Goal: Navigation & Orientation: Find specific page/section

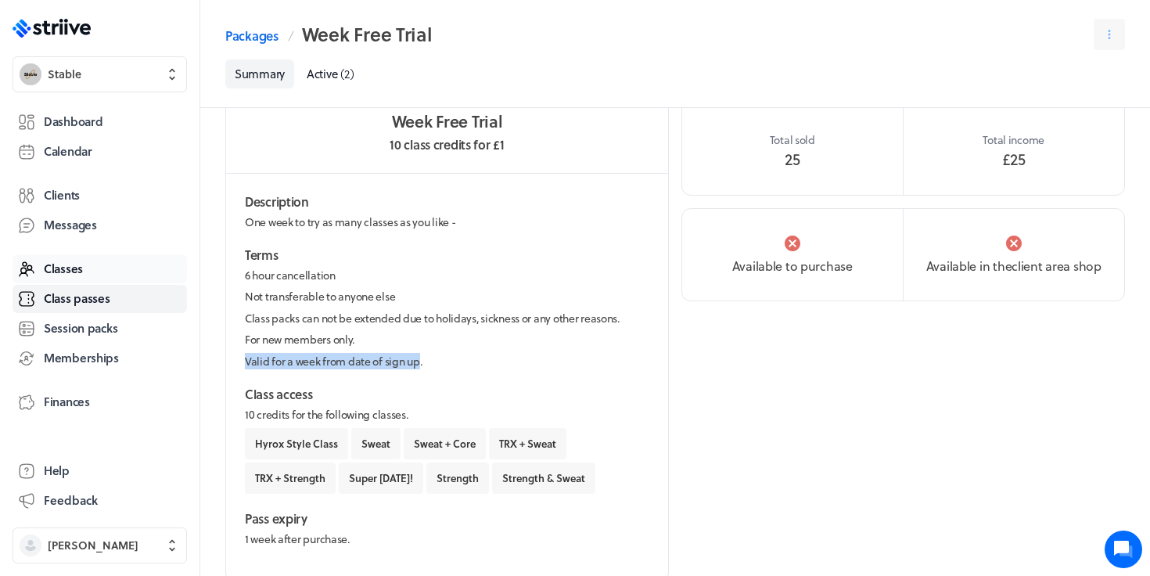
scroll to position [115, 0]
click at [76, 326] on span "Session packs" at bounding box center [81, 328] width 74 height 16
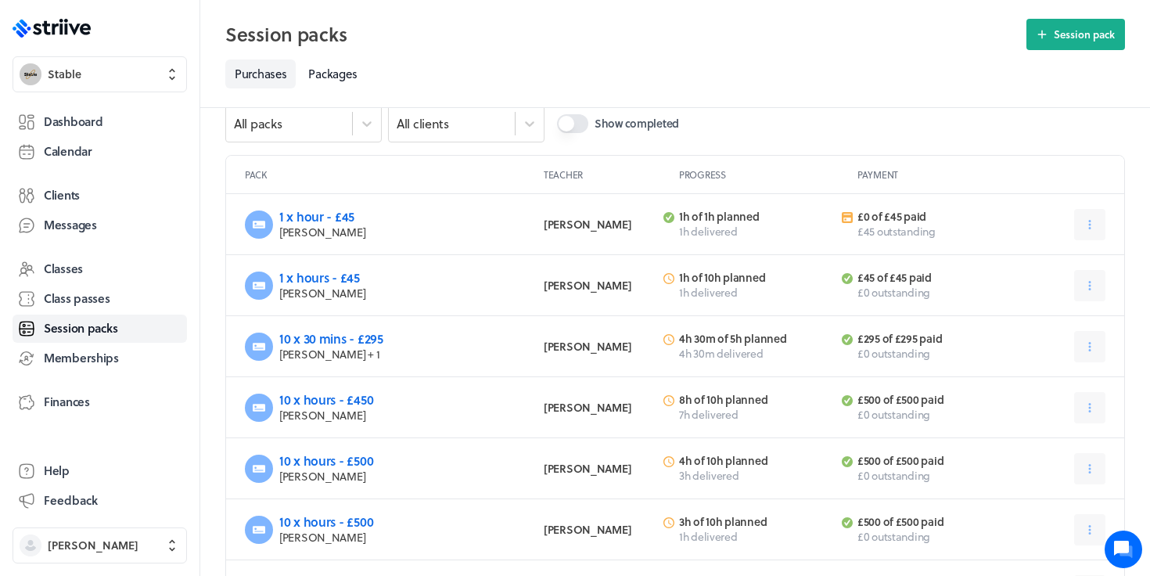
scroll to position [37, 0]
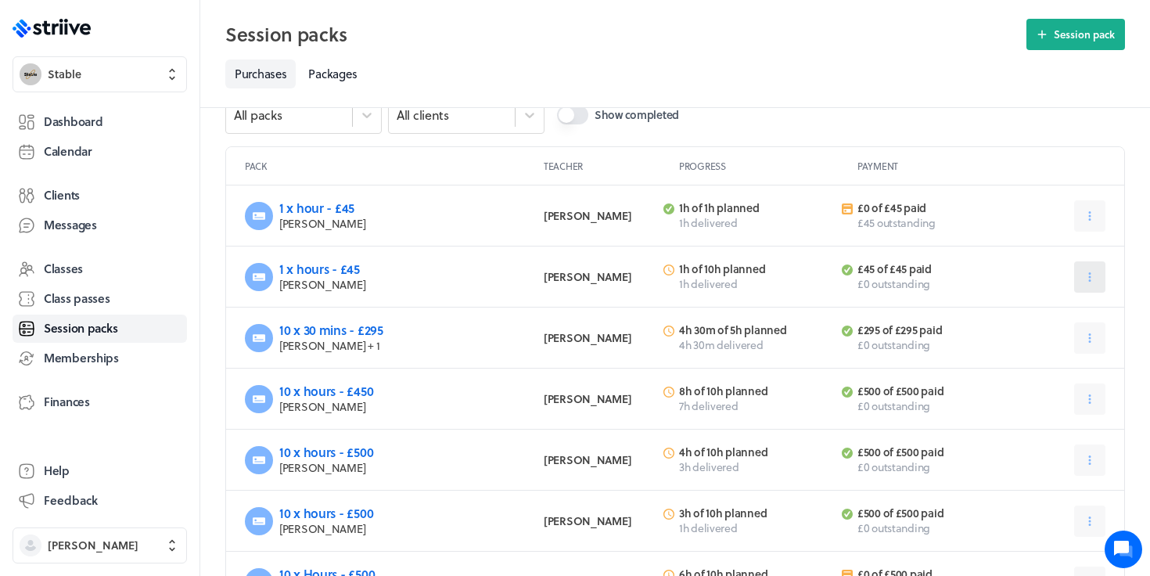
click at [1101, 279] on button at bounding box center [1090, 276] width 31 height 31
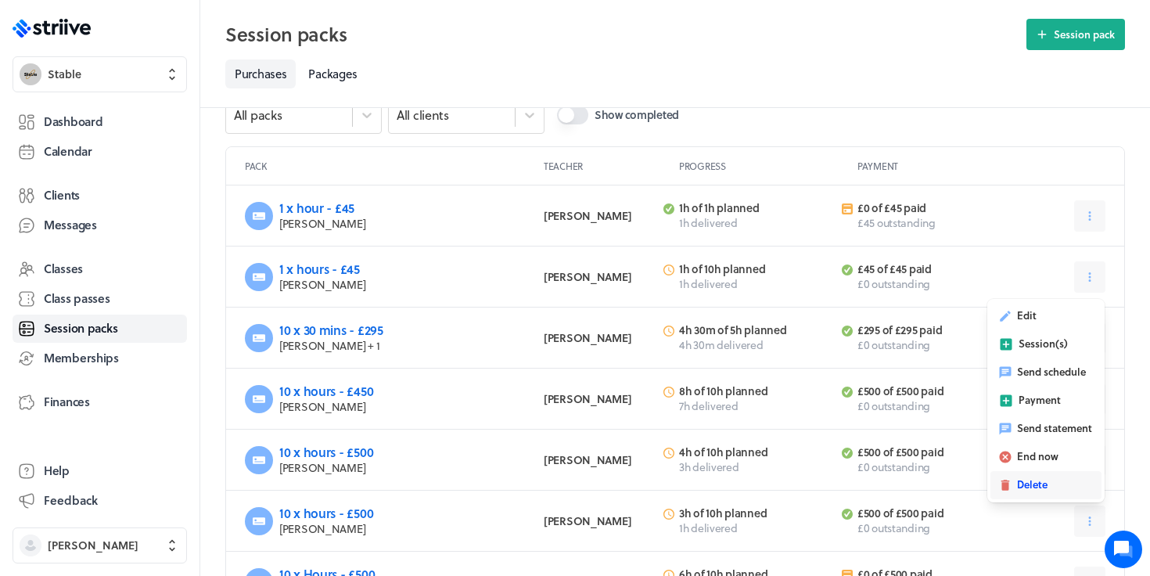
click at [1030, 494] on button "Delete" at bounding box center [1046, 485] width 111 height 28
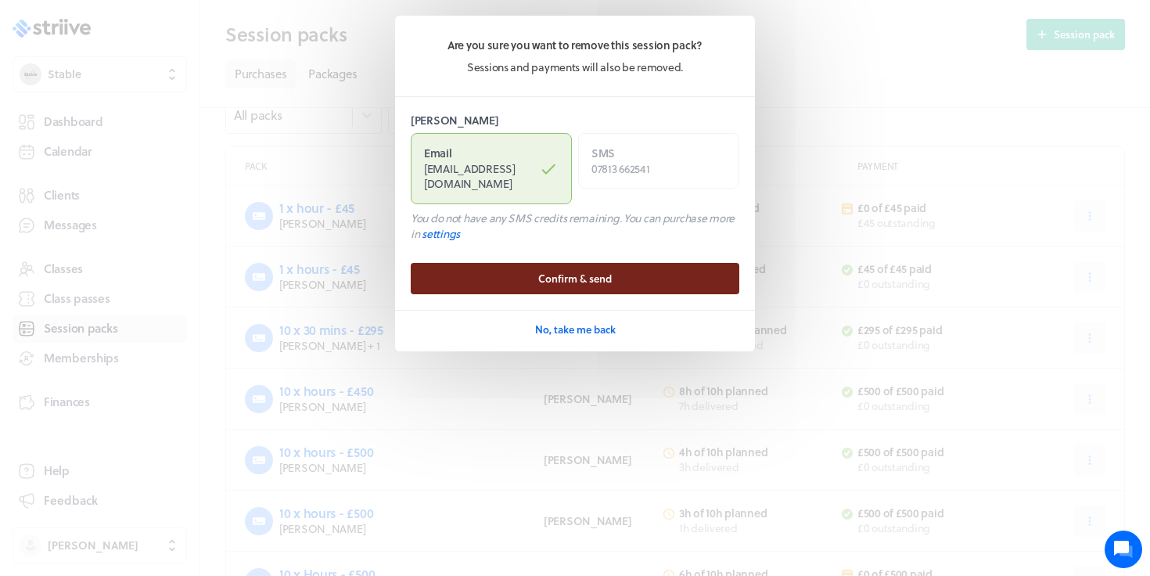
click at [682, 263] on button "Confirm & send" at bounding box center [575, 278] width 329 height 31
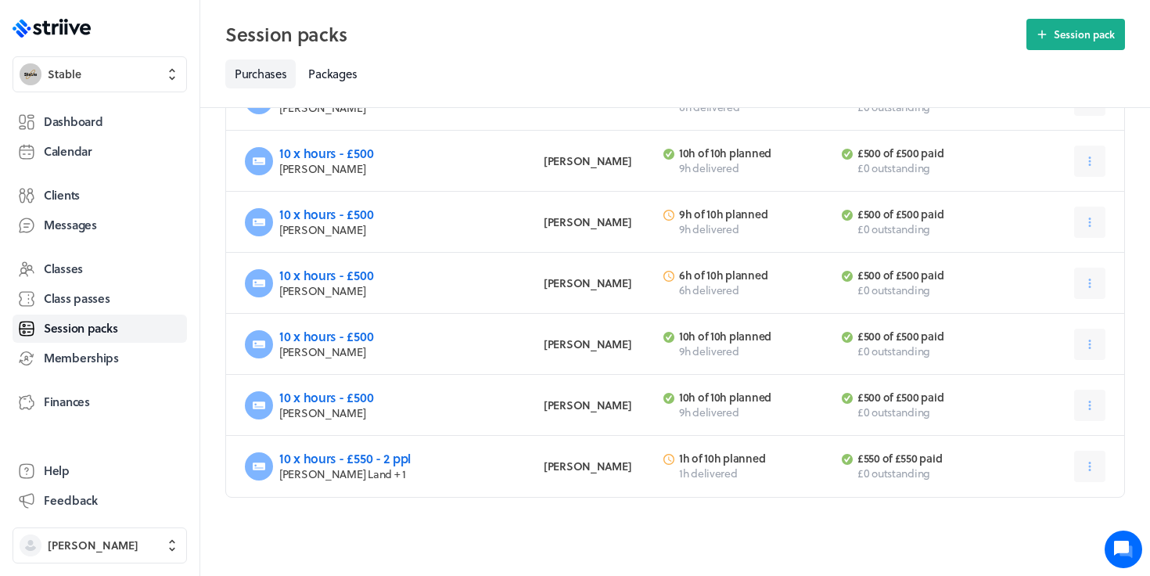
scroll to position [946, 0]
click at [377, 459] on link "10 x hours - £550 - 2 ppl" at bounding box center [344, 458] width 131 height 18
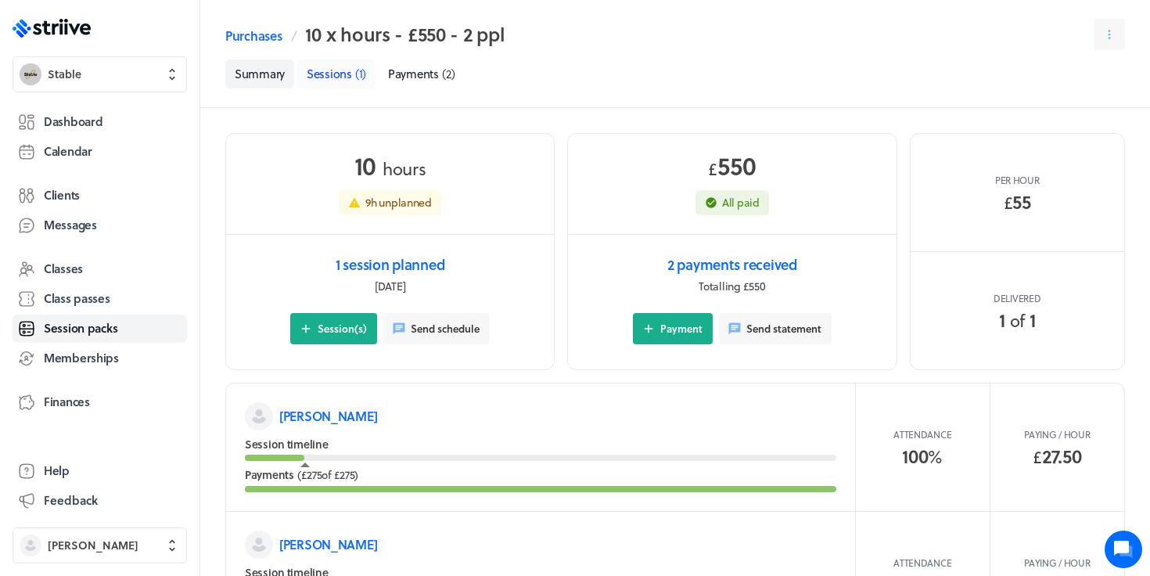
click at [344, 76] on span "Sessions" at bounding box center [329, 73] width 45 height 17
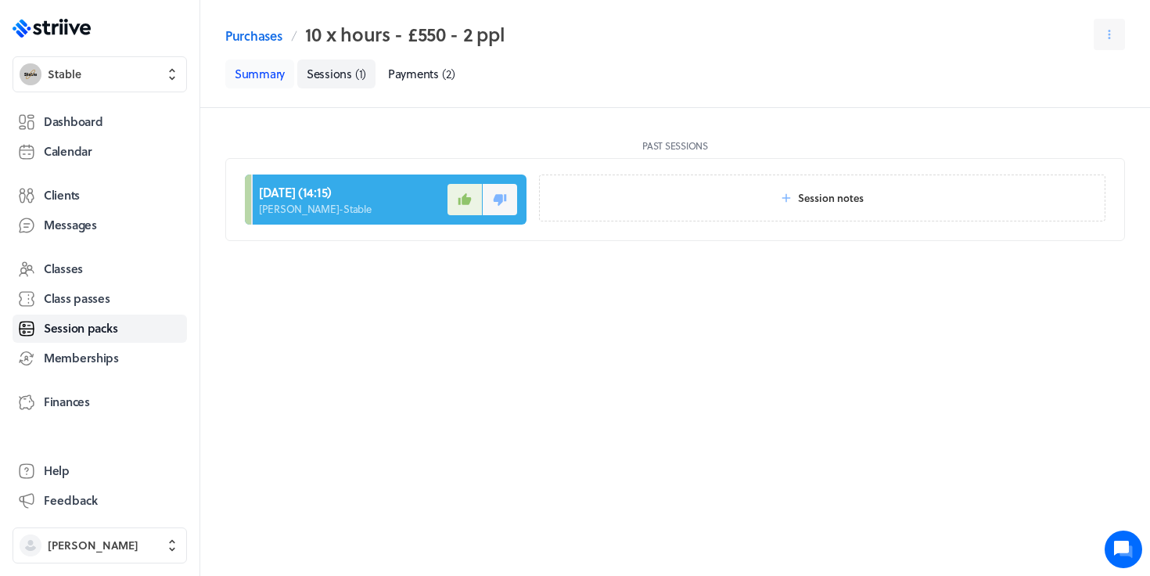
click at [279, 67] on link "Summary" at bounding box center [259, 73] width 69 height 29
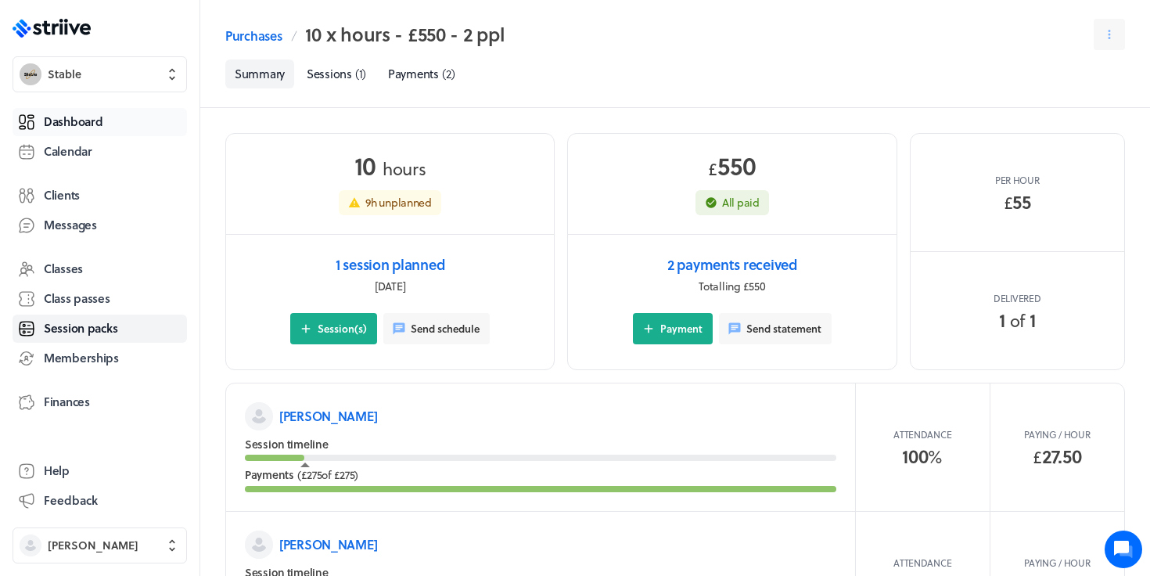
click at [155, 121] on link "Dashboard" at bounding box center [100, 122] width 175 height 28
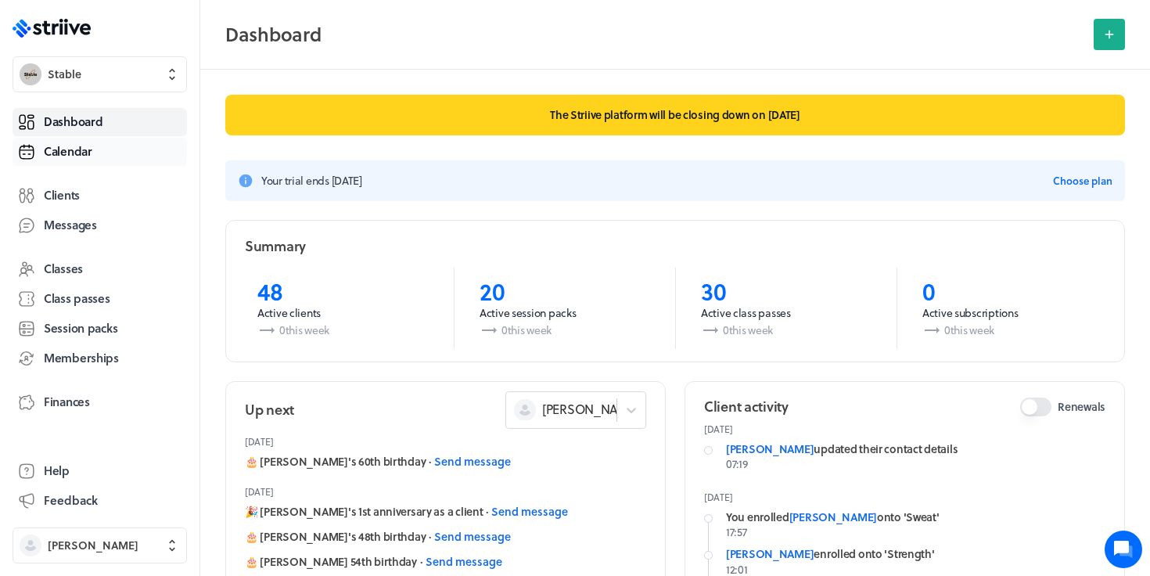
click at [60, 155] on span "Calendar" at bounding box center [68, 151] width 49 height 16
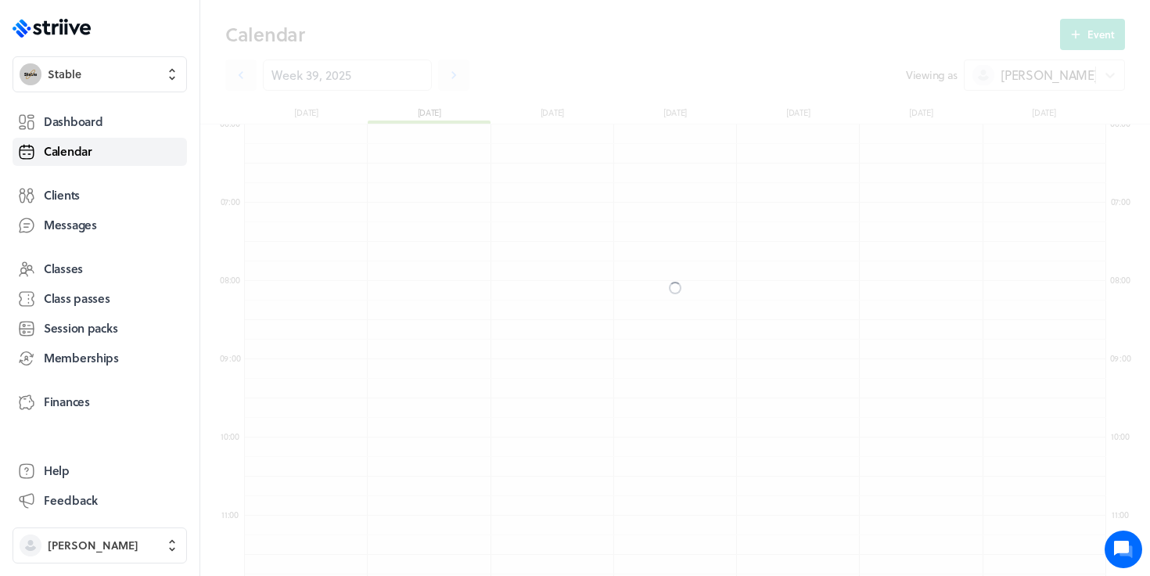
scroll to position [1878, 862]
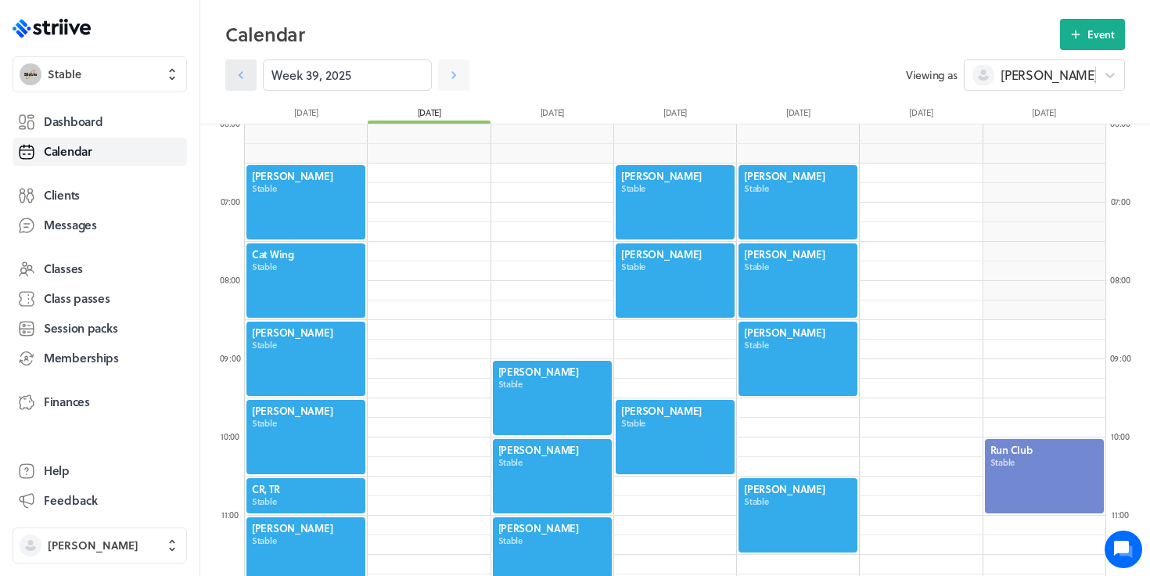
click at [226, 77] on link at bounding box center [240, 74] width 31 height 31
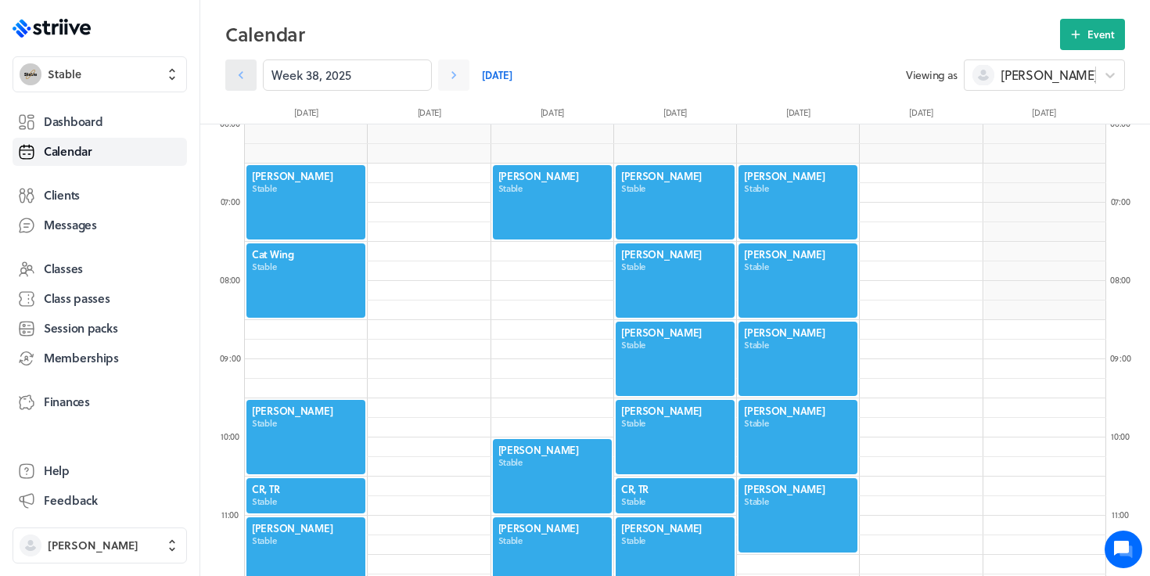
click at [238, 80] on icon at bounding box center [241, 75] width 16 height 16
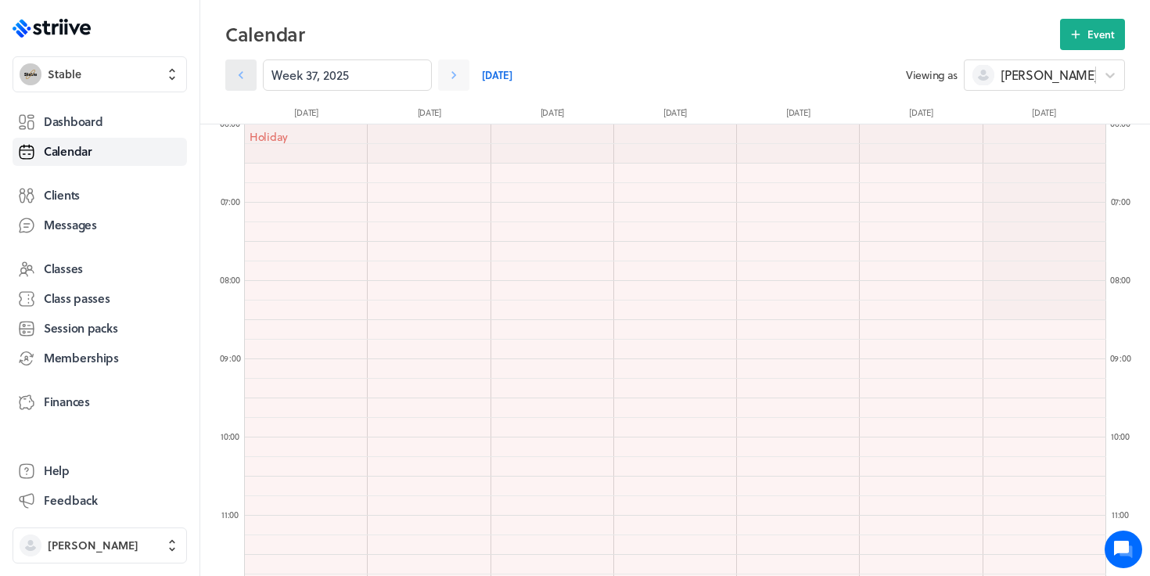
click at [238, 80] on icon at bounding box center [241, 75] width 16 height 16
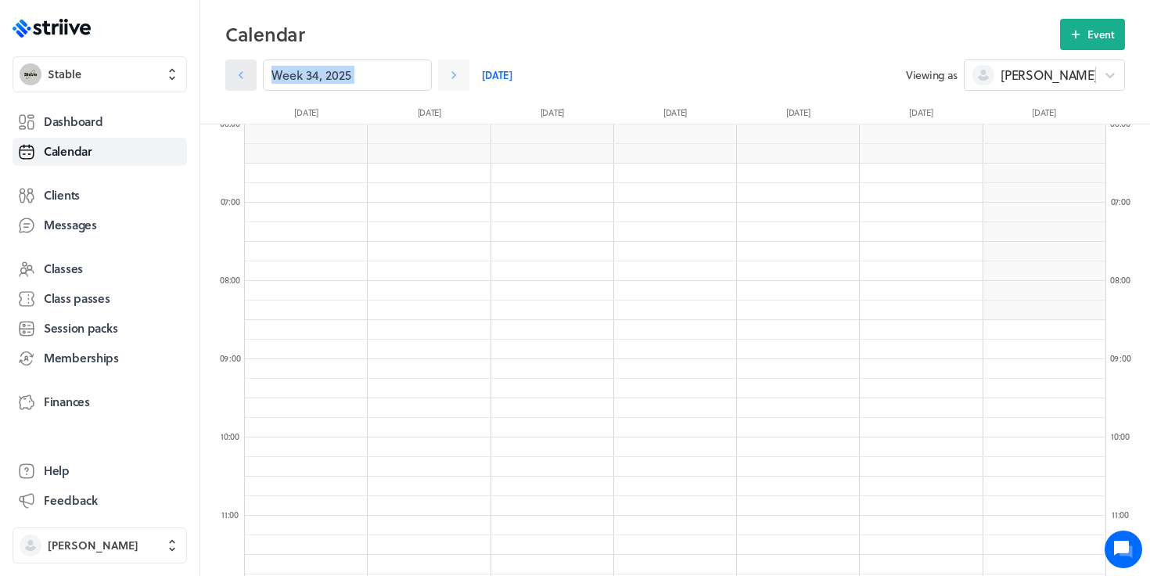
click at [238, 80] on icon at bounding box center [241, 75] width 16 height 16
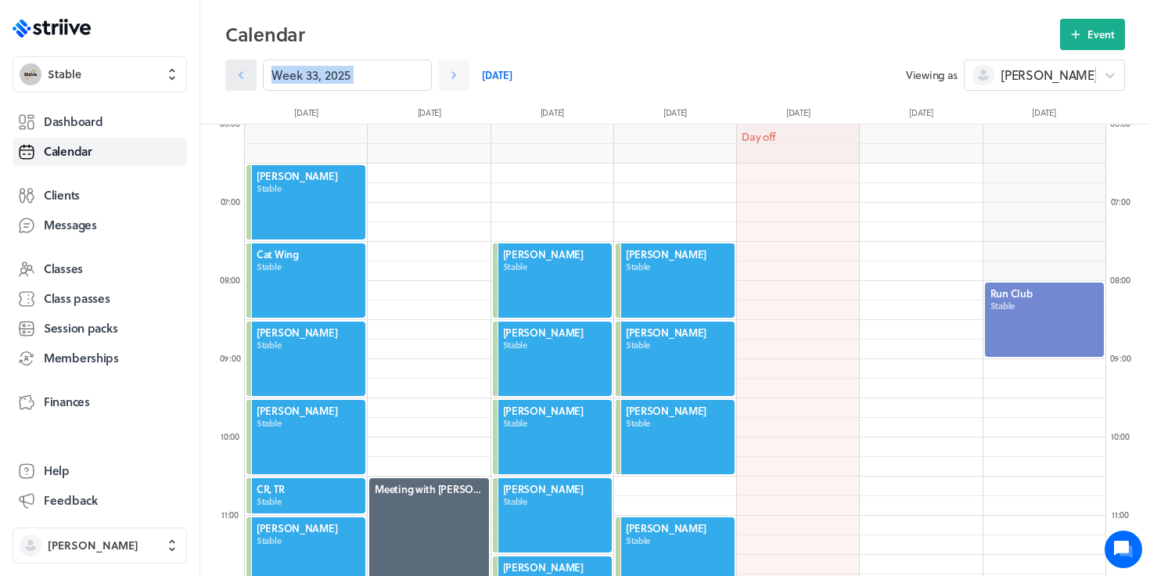
click at [238, 81] on icon at bounding box center [241, 75] width 16 height 16
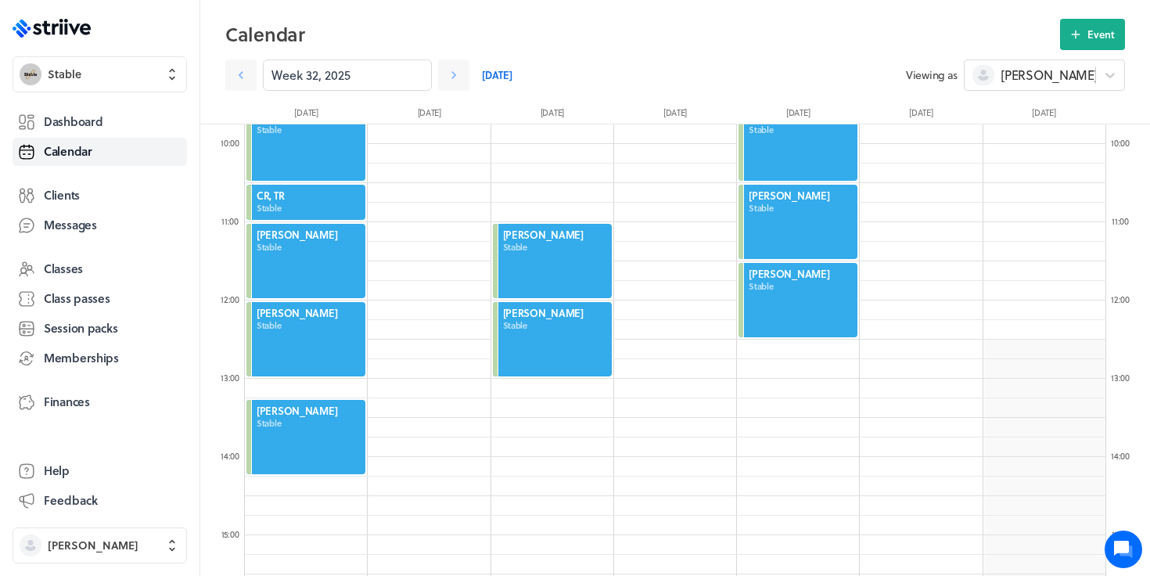
scroll to position [765, 0]
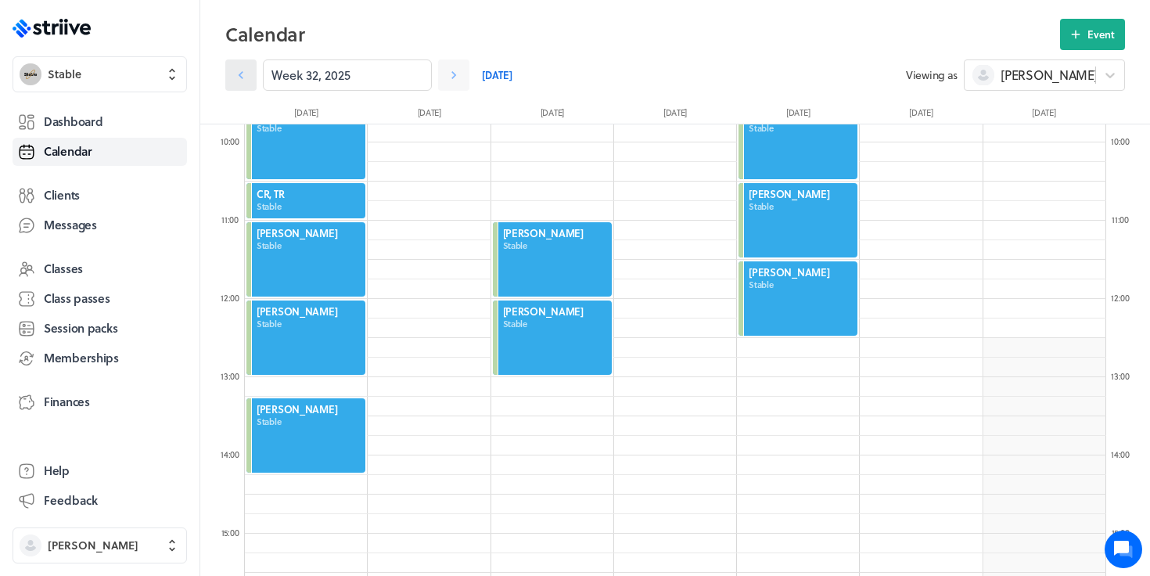
click at [248, 76] on icon at bounding box center [241, 75] width 16 height 16
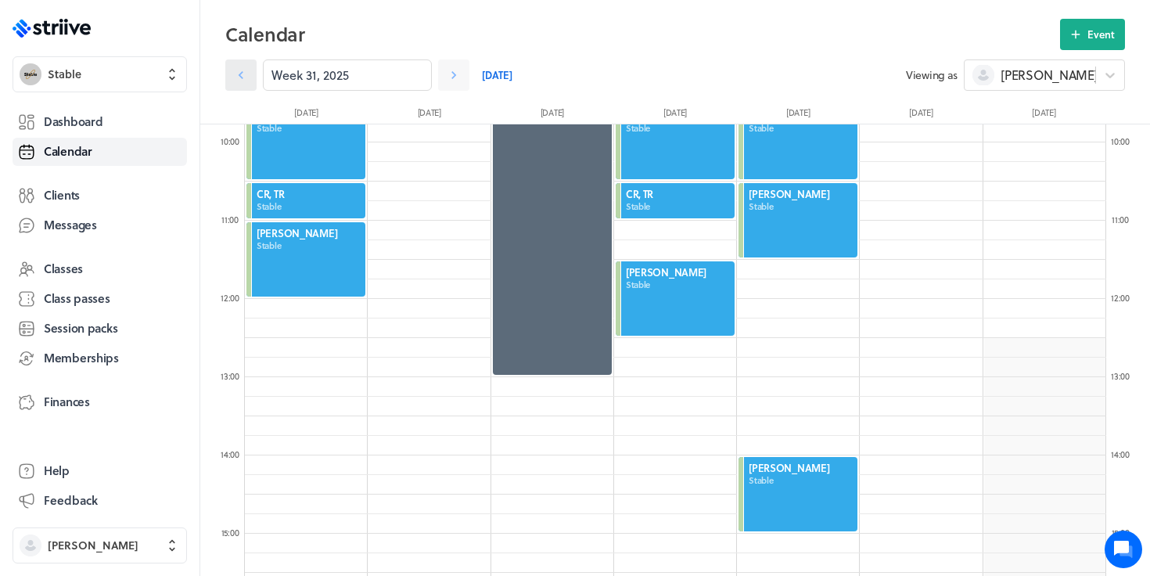
click at [248, 76] on icon at bounding box center [241, 75] width 16 height 16
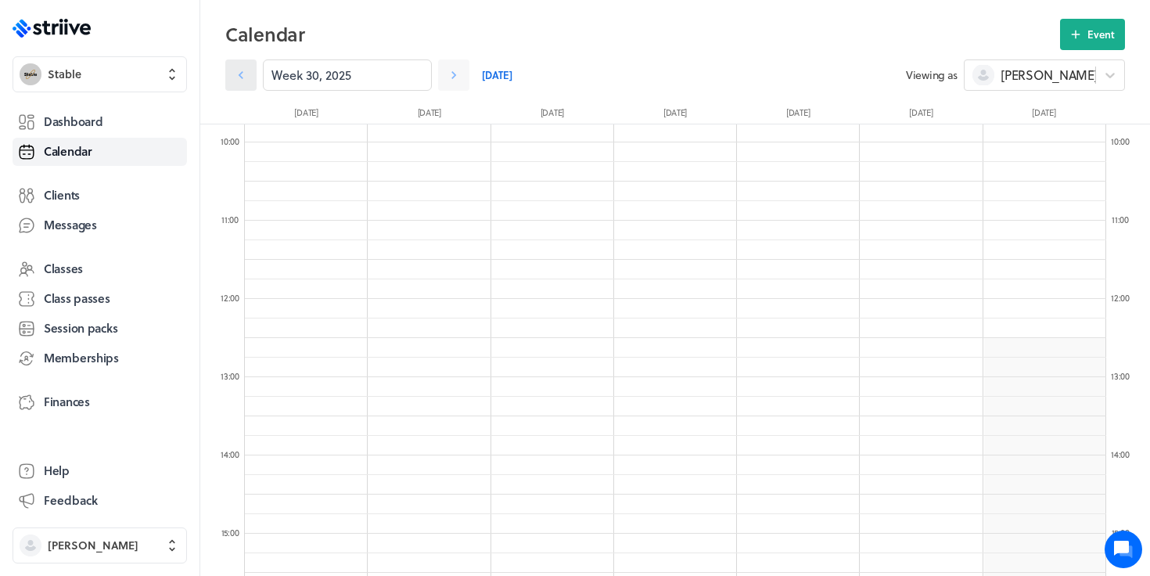
click at [243, 76] on icon at bounding box center [241, 75] width 16 height 16
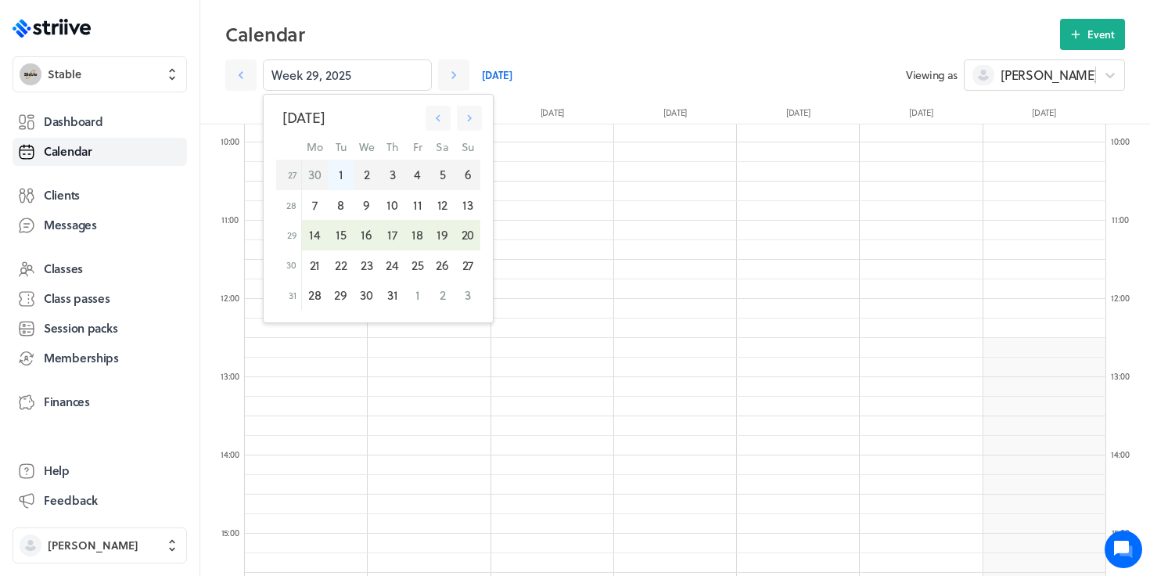
click at [346, 177] on div "1" at bounding box center [340, 175] width 25 height 30
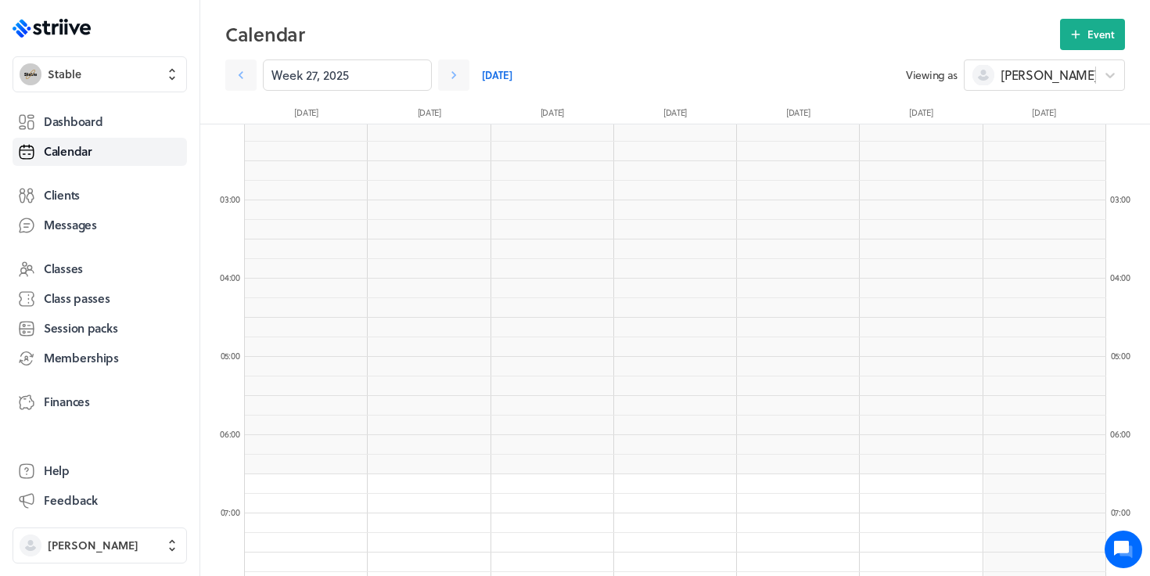
scroll to position [153, 0]
click at [107, 114] on link "Dashboard" at bounding box center [100, 122] width 175 height 28
